Goal: Task Accomplishment & Management: Complete application form

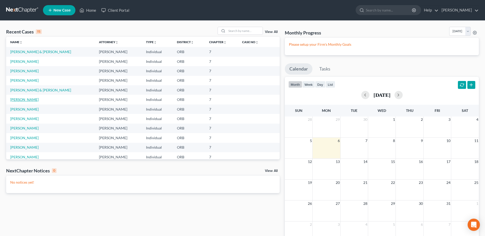
click at [24, 100] on link "Snider, Angela" at bounding box center [24, 99] width 28 height 4
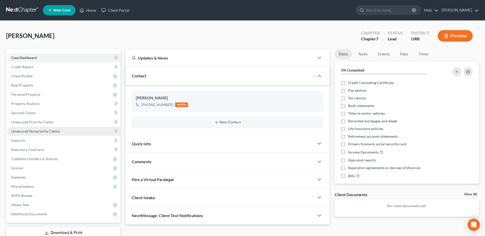
click at [74, 129] on link "Unsecured Nonpriority Claims" at bounding box center [63, 131] width 113 height 9
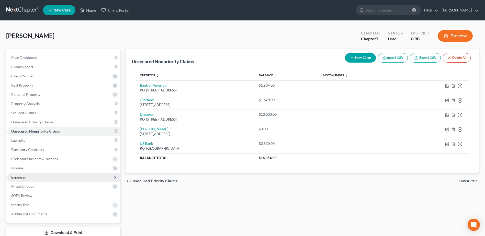
click at [32, 178] on span "Expenses" at bounding box center [63, 177] width 113 height 9
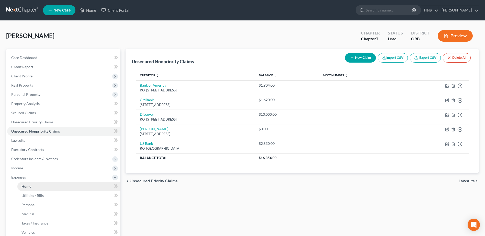
click at [47, 190] on link "Home" at bounding box center [68, 186] width 103 height 9
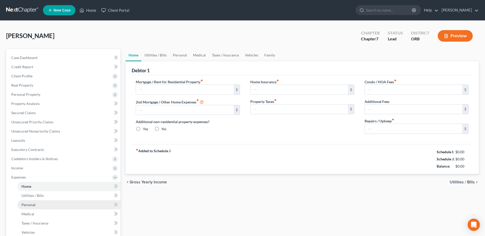
type input "0.00"
radio input "true"
type input "0.00"
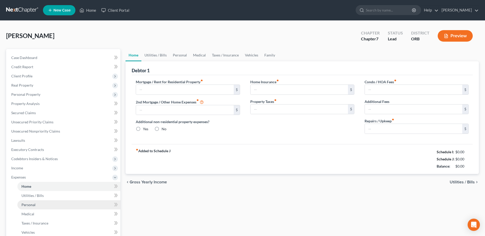
type input "0.00"
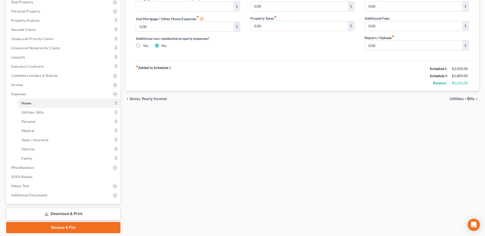
scroll to position [74, 0]
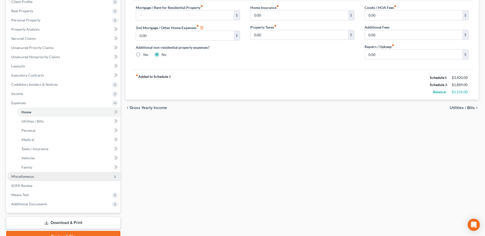
click at [48, 180] on span "Miscellaneous" at bounding box center [63, 176] width 113 height 9
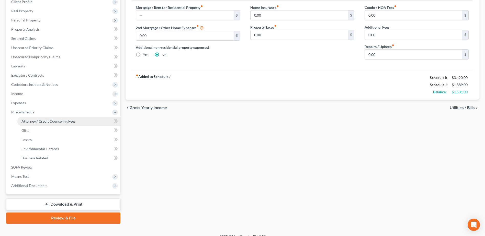
click at [39, 122] on span "Attorney / Credit Counseling Fees" at bounding box center [48, 121] width 54 height 4
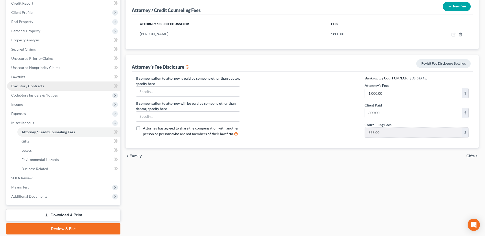
scroll to position [77, 0]
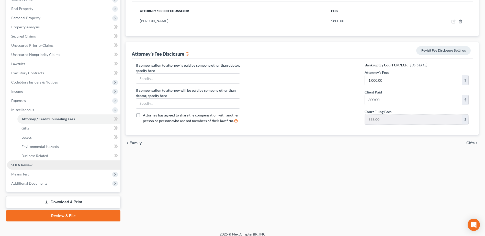
click at [32, 166] on span "SOFA Review" at bounding box center [21, 165] width 21 height 4
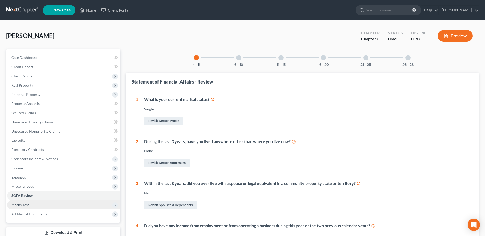
click at [53, 206] on span "Means Test" at bounding box center [63, 204] width 113 height 9
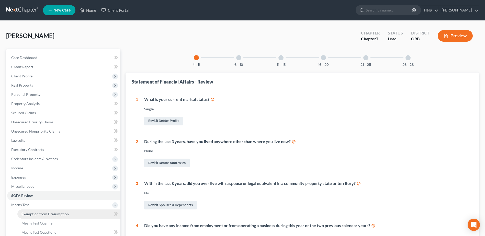
click at [65, 212] on span "Exemption from Presumption" at bounding box center [44, 214] width 47 height 4
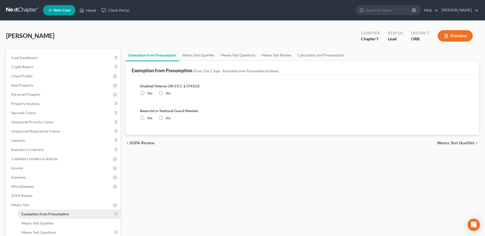
radio input "true"
click at [469, 144] on span "Means Test Qualifier" at bounding box center [456, 143] width 38 height 4
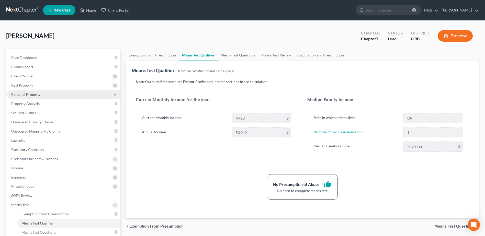
click at [41, 95] on span "Personal Property" at bounding box center [63, 94] width 113 height 9
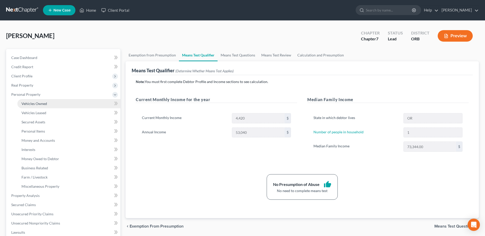
click at [46, 101] on link "Vehicles Owned" at bounding box center [68, 103] width 103 height 9
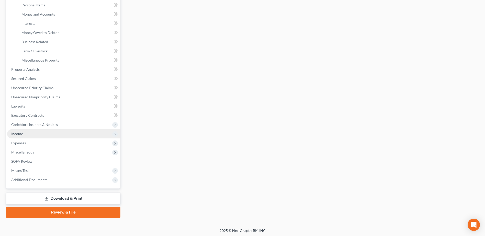
scroll to position [128, 0]
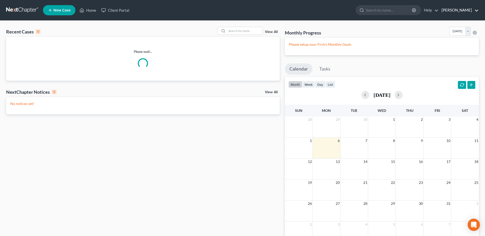
click at [471, 8] on link "Jim Choi" at bounding box center [459, 10] width 40 height 9
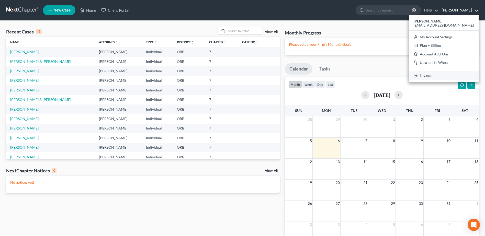
click at [454, 78] on link "Log out" at bounding box center [444, 75] width 70 height 9
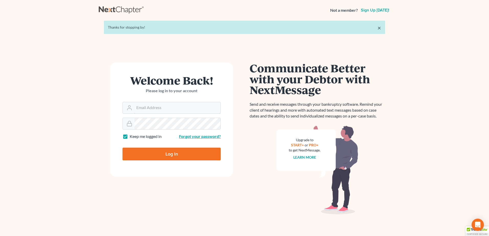
type input "[EMAIL_ADDRESS][DOMAIN_NAME]"
click at [193, 135] on link "Forgot your password?" at bounding box center [200, 136] width 42 height 5
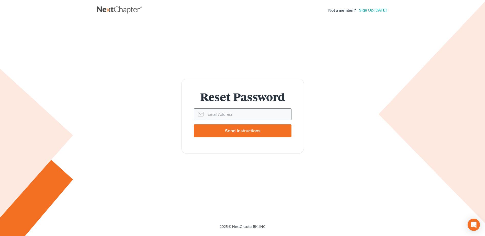
click at [208, 114] on input "Email Address" at bounding box center [249, 114] width 86 height 11
type input "[EMAIL_ADDRESS][DOMAIN_NAME]"
click at [226, 133] on input "Send Instructions" at bounding box center [243, 131] width 98 height 13
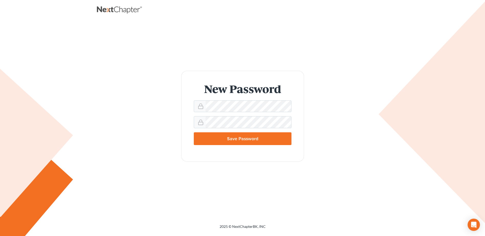
click at [204, 142] on input "Save Password" at bounding box center [243, 138] width 98 height 13
type input "Thinking..."
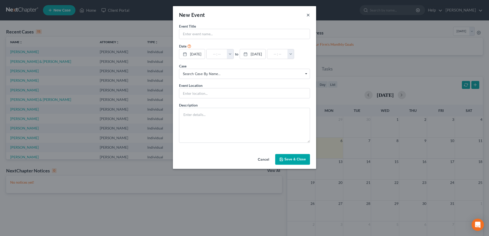
click at [310, 15] on button "×" at bounding box center [308, 15] width 4 height 6
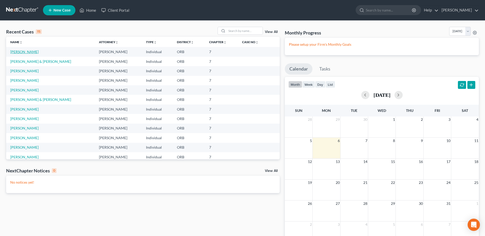
click at [26, 52] on link "[PERSON_NAME]" at bounding box center [24, 52] width 28 height 4
